Goal: Submit feedback/report problem: Provide input to the site owners about the experience or issues

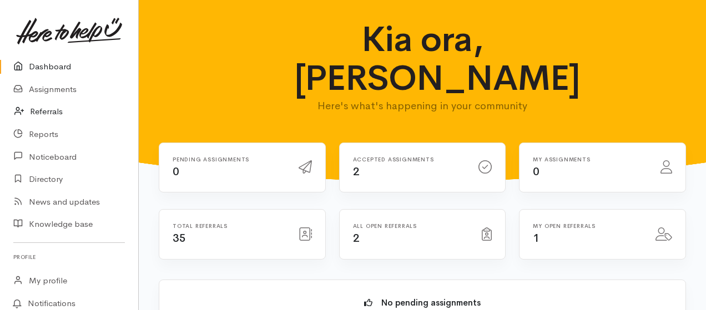
click at [50, 108] on link "Referrals" at bounding box center [69, 111] width 138 height 23
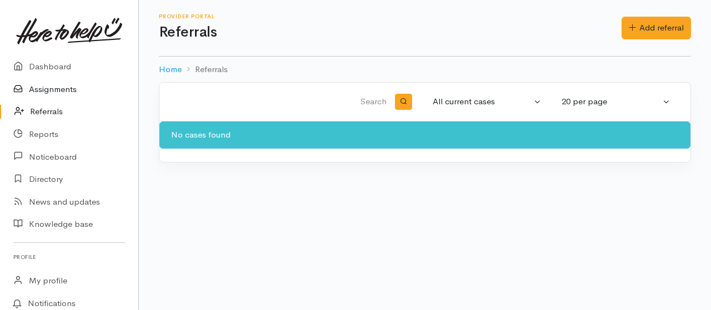
click at [47, 88] on link "Assignments" at bounding box center [69, 89] width 138 height 23
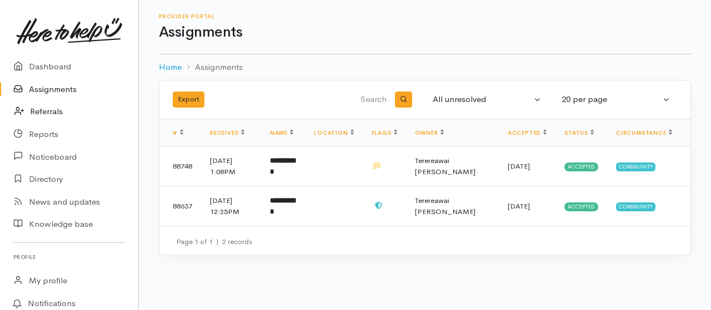
click at [49, 109] on link "Referrals" at bounding box center [69, 111] width 138 height 23
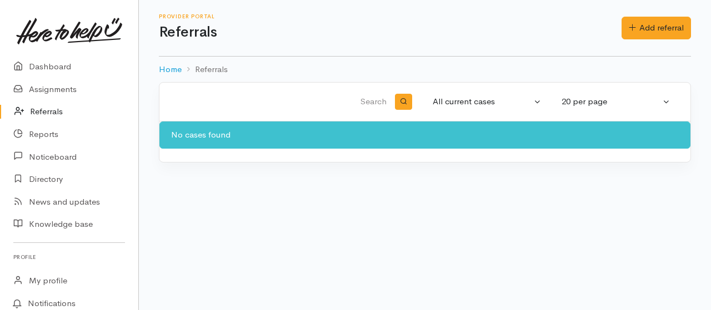
click at [374, 102] on input "search" at bounding box center [281, 102] width 216 height 27
type input "Leef"
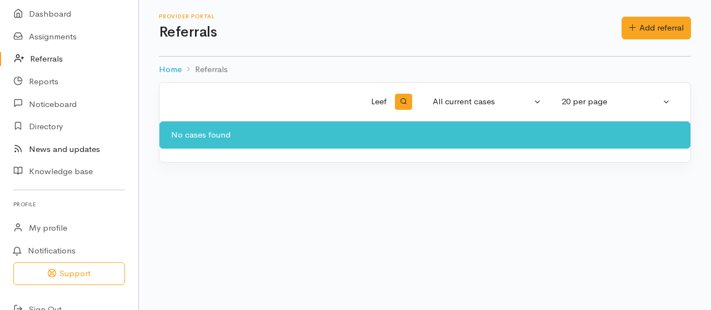
scroll to position [69, 0]
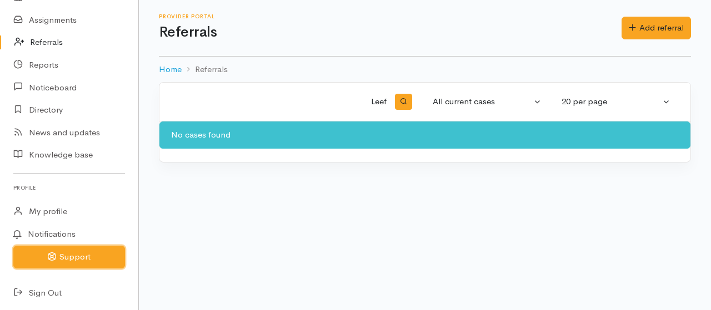
click at [77, 255] on button "Support" at bounding box center [69, 257] width 112 height 23
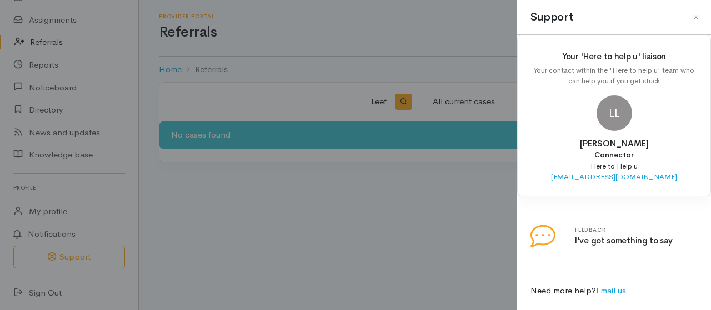
click at [577, 288] on div "Need more help? Email us" at bounding box center [614, 291] width 180 height 26
click at [530, 217] on link at bounding box center [530, 217] width 0 height 0
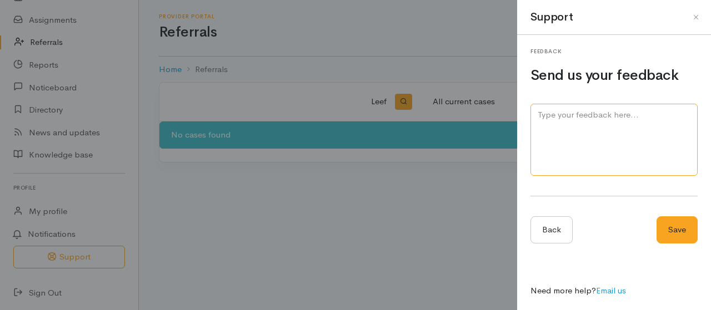
click at [595, 119] on textarea at bounding box center [613, 140] width 167 height 73
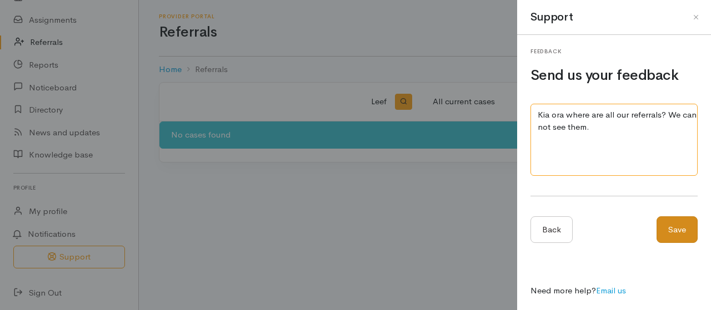
type textarea "Kia ora where are all our referrals? We can not see them."
click at [677, 229] on button "Save" at bounding box center [676, 230] width 41 height 27
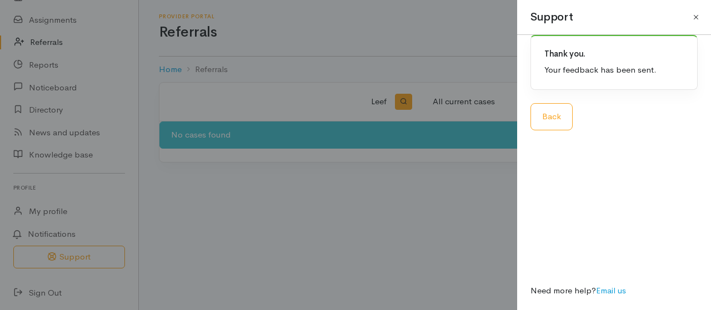
click at [695, 16] on button "Close" at bounding box center [696, 17] width 18 height 18
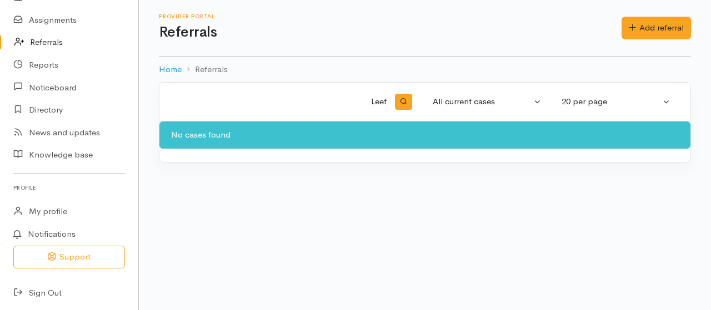
click at [386, 100] on input "Leef" at bounding box center [281, 102] width 216 height 27
type input "L"
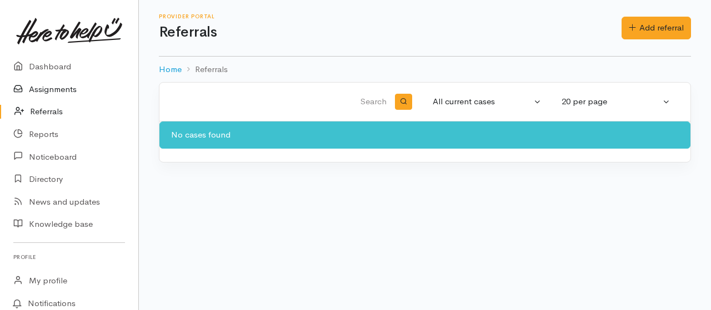
click at [51, 88] on link "Assignments" at bounding box center [69, 89] width 138 height 23
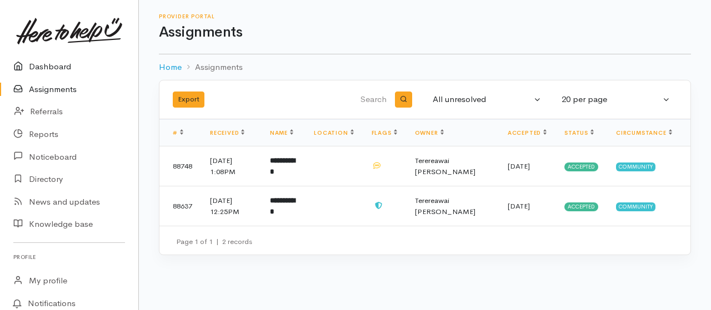
click at [48, 66] on link "Dashboard" at bounding box center [69, 67] width 138 height 23
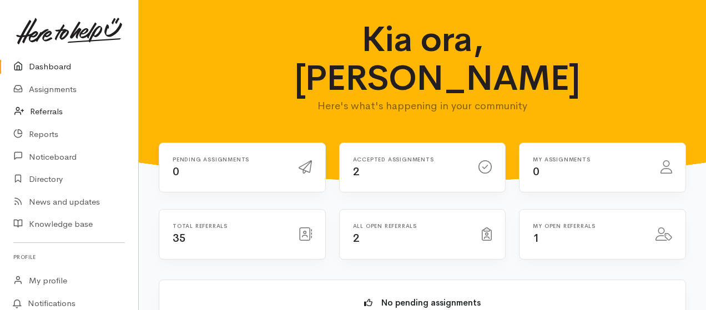
click at [49, 112] on link "Referrals" at bounding box center [69, 111] width 138 height 23
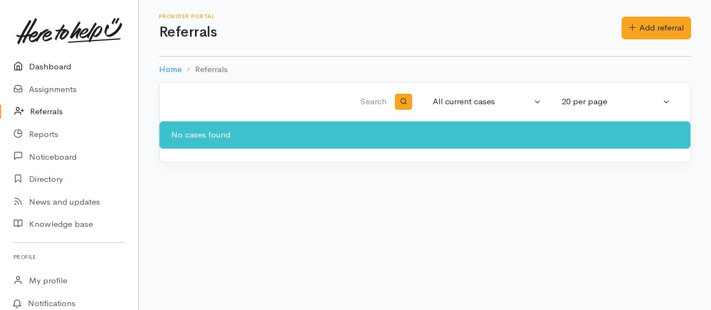
click at [57, 63] on link "Dashboard" at bounding box center [69, 67] width 138 height 23
